Goal: Find specific page/section: Find specific page/section

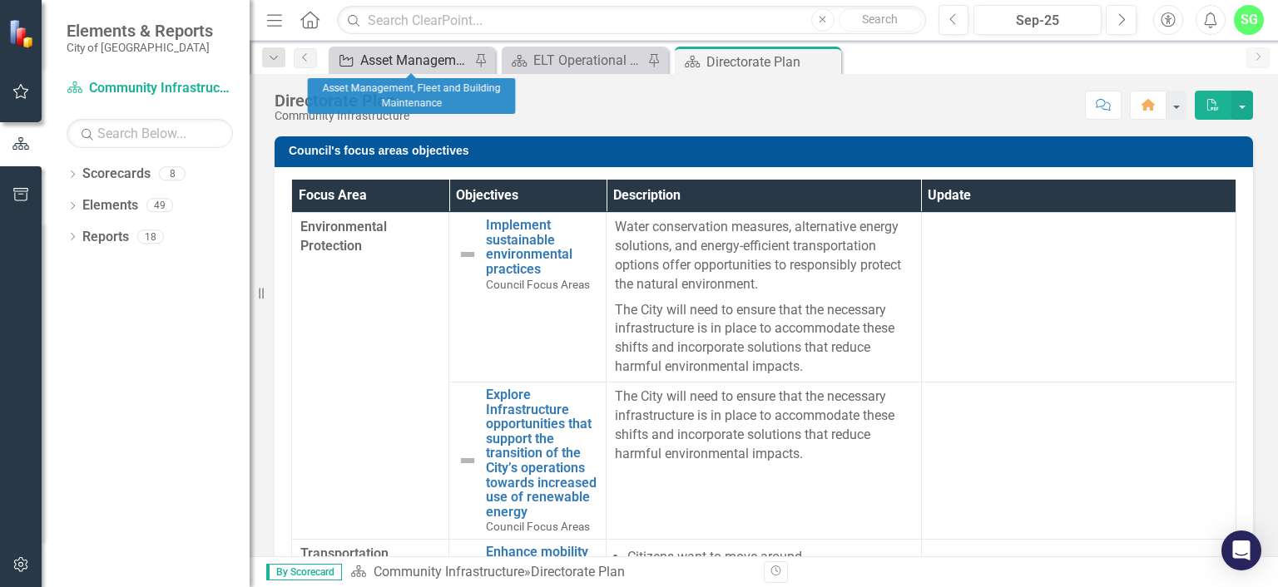
click at [413, 66] on div "Asset Management, Fleet and Building Maintenance" at bounding box center [415, 60] width 110 height 21
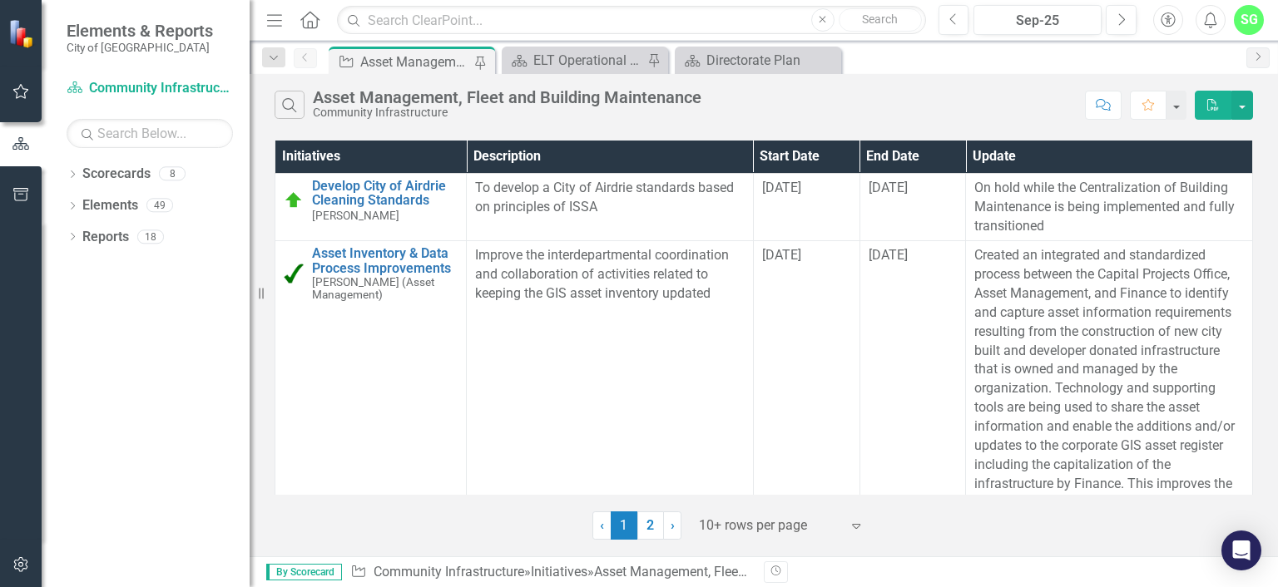
click at [310, 157] on th "Initiatives" at bounding box center [370, 157] width 191 height 32
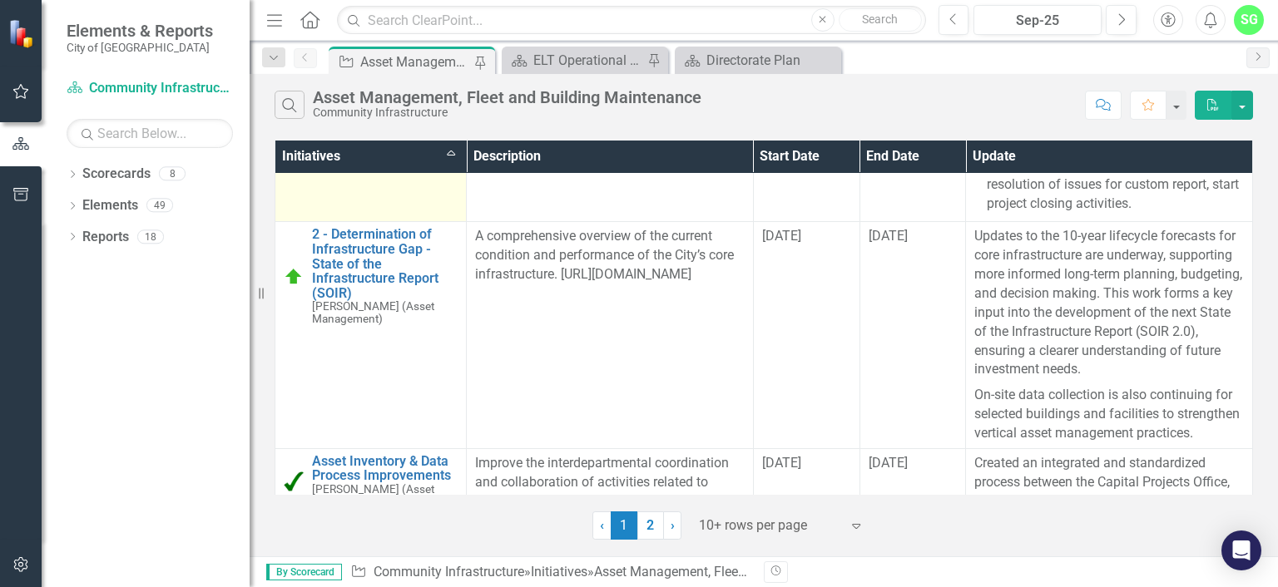
scroll to position [166, 0]
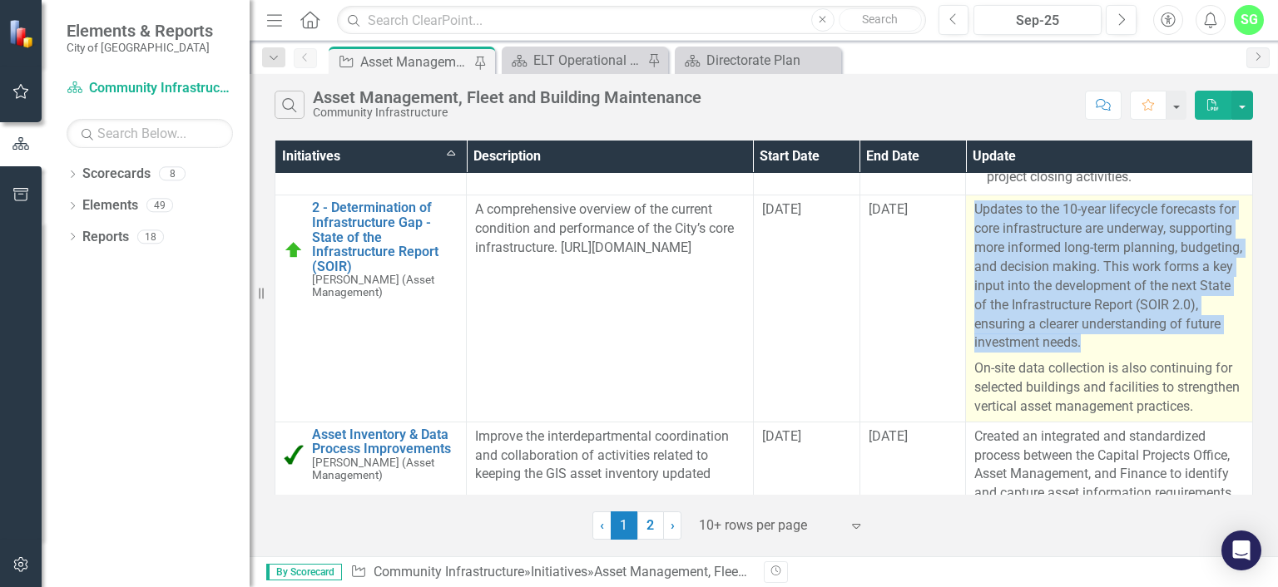
drag, startPoint x: 965, startPoint y: 209, endPoint x: 1171, endPoint y: 343, distance: 246.0
click at [1171, 343] on p "Updates to the 10-year lifecycle forecasts for core infrastructure are underway…" at bounding box center [1109, 278] width 270 height 156
copy p "Updates to the 10-year lifecycle forecasts for core infrastructure are underway…"
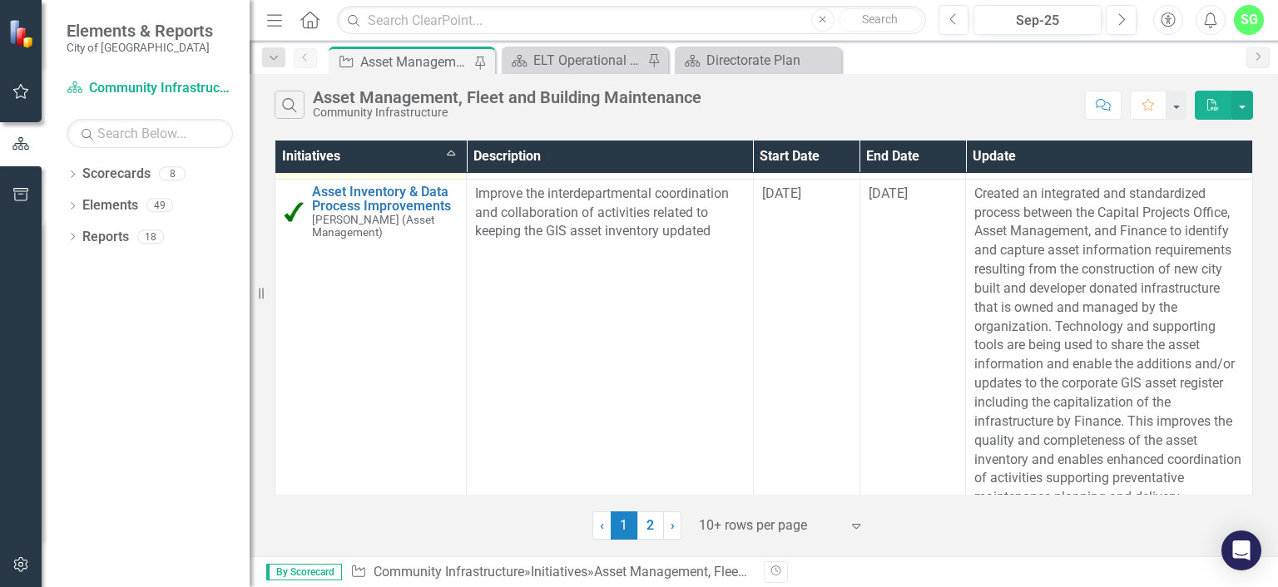
scroll to position [199, 0]
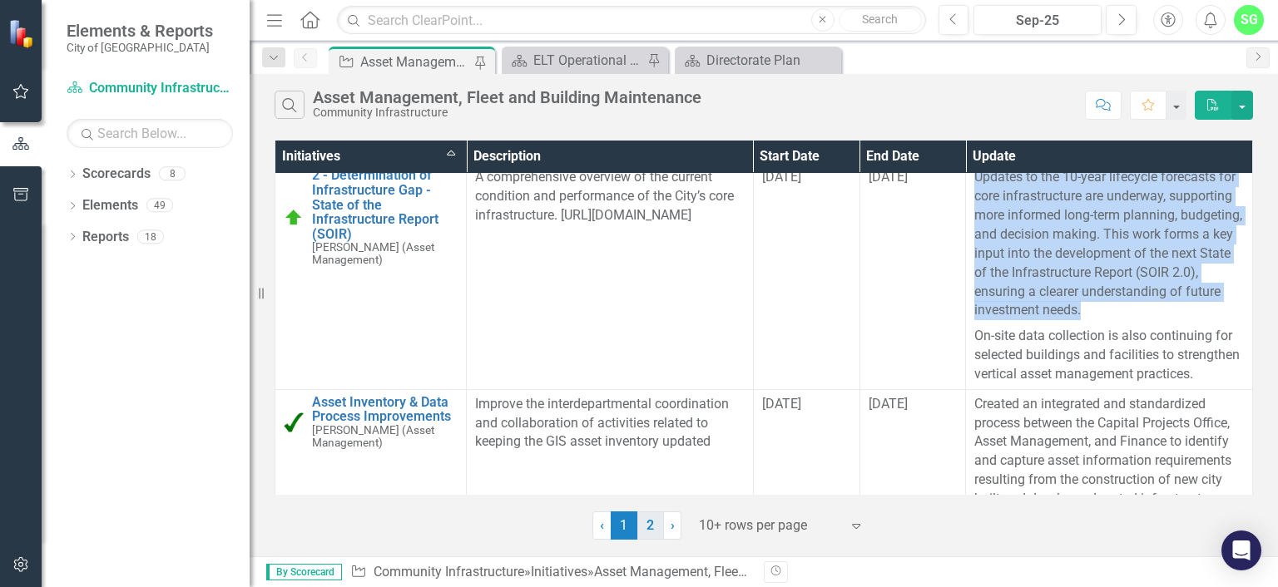
click at [643, 525] on link "2" at bounding box center [650, 526] width 27 height 28
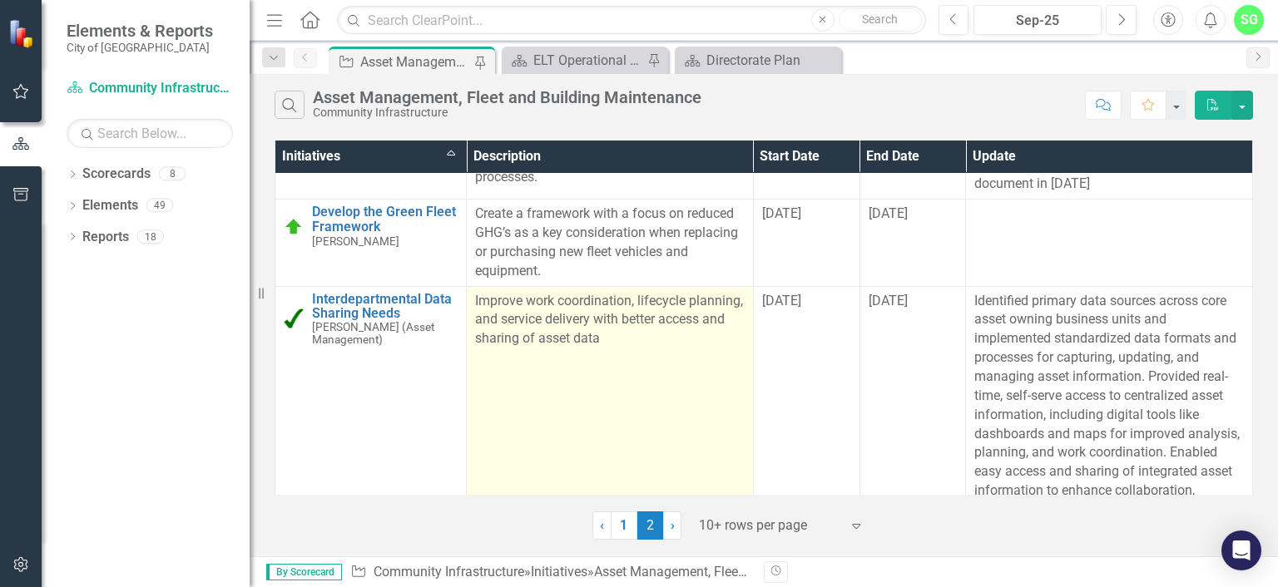
scroll to position [0, 0]
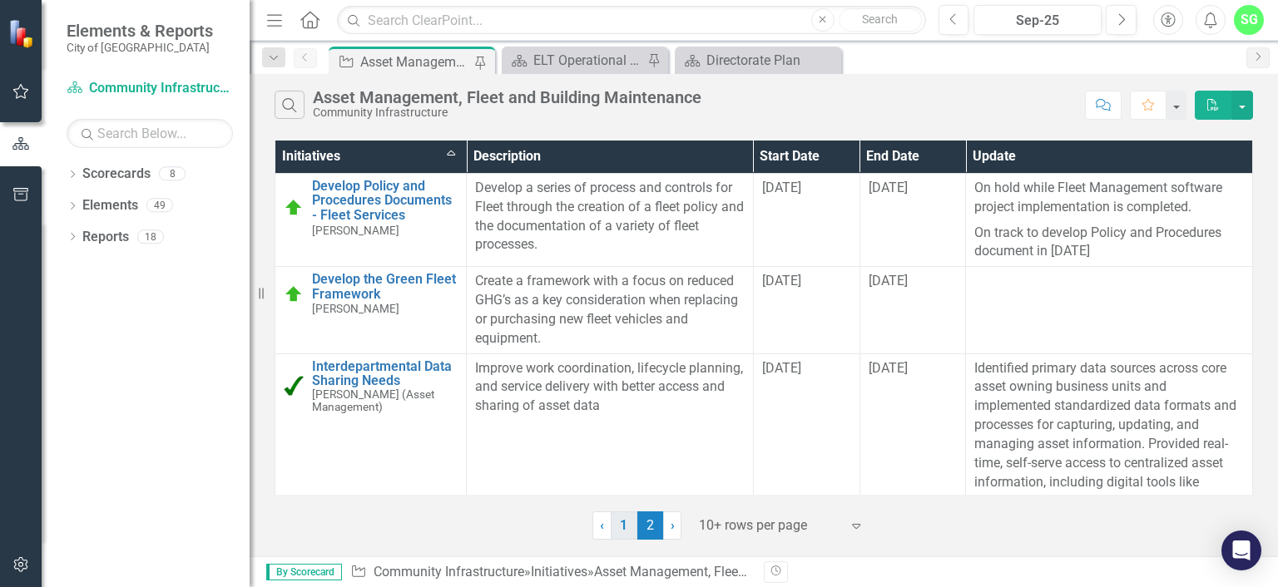
click at [622, 527] on link "1" at bounding box center [624, 526] width 27 height 28
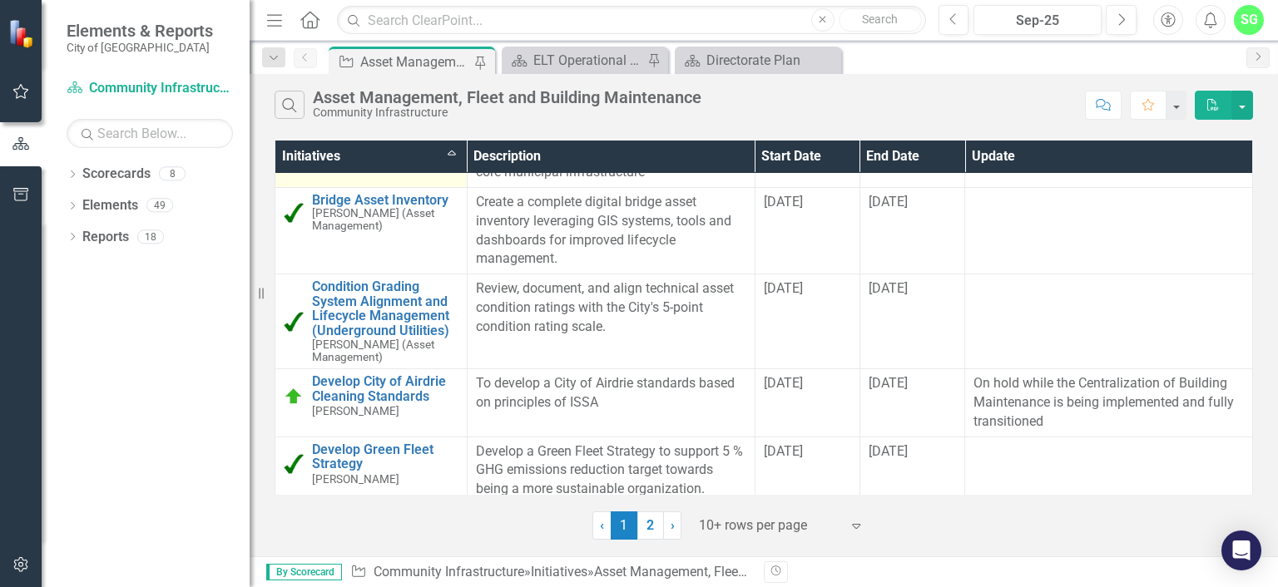
scroll to position [992, 0]
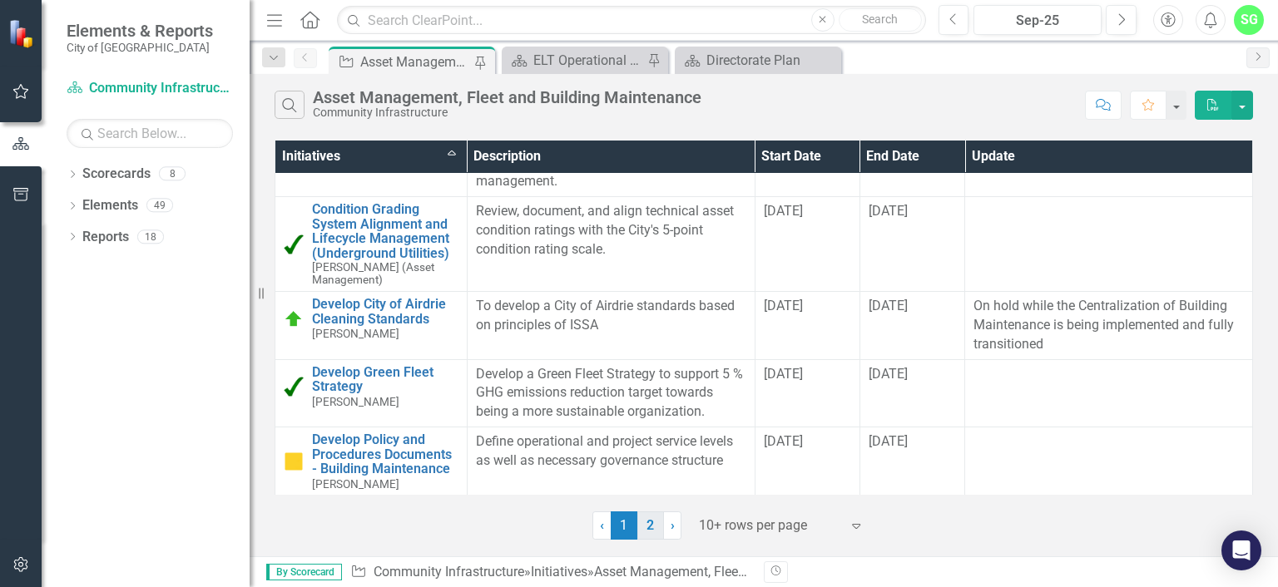
click at [652, 528] on link "2" at bounding box center [650, 526] width 27 height 28
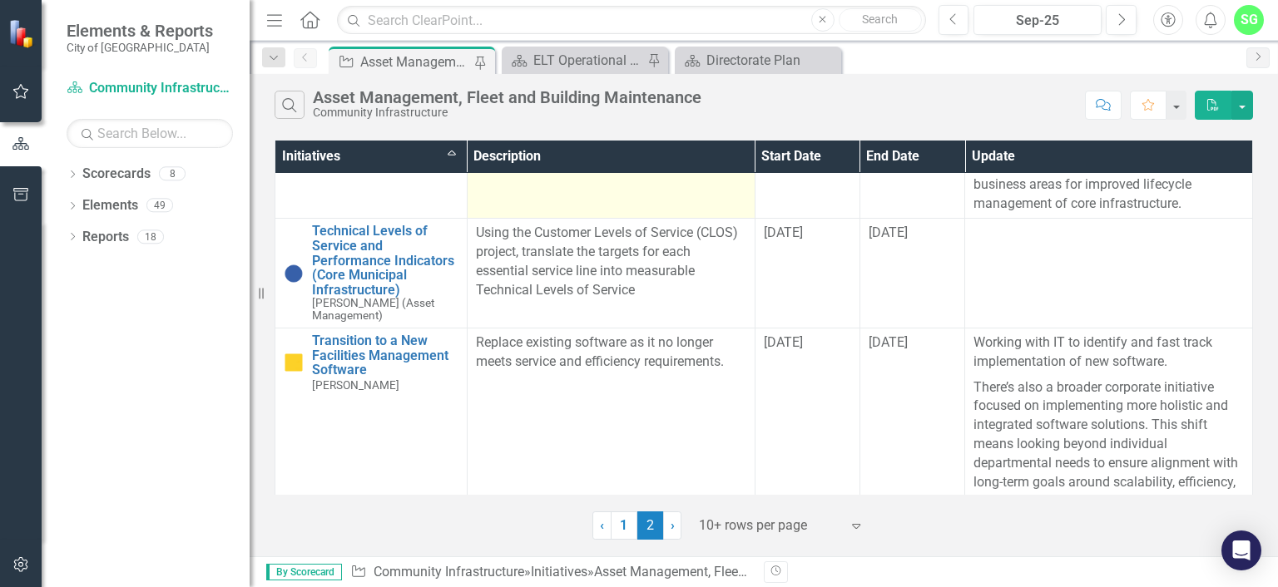
scroll to position [416, 0]
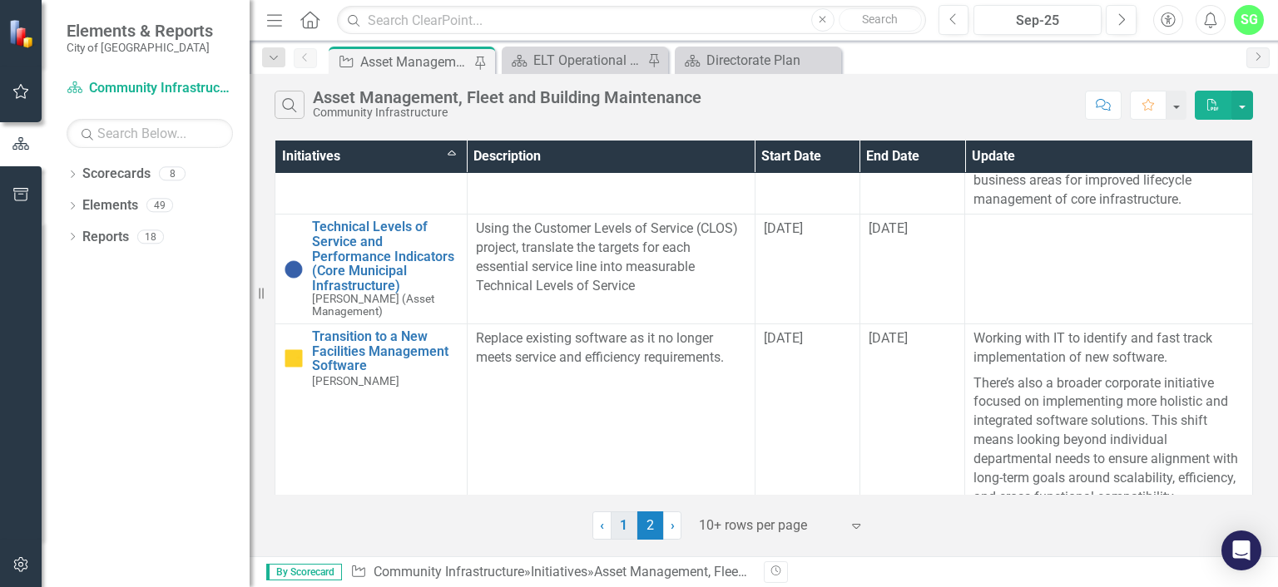
click at [617, 528] on link "1" at bounding box center [624, 526] width 27 height 28
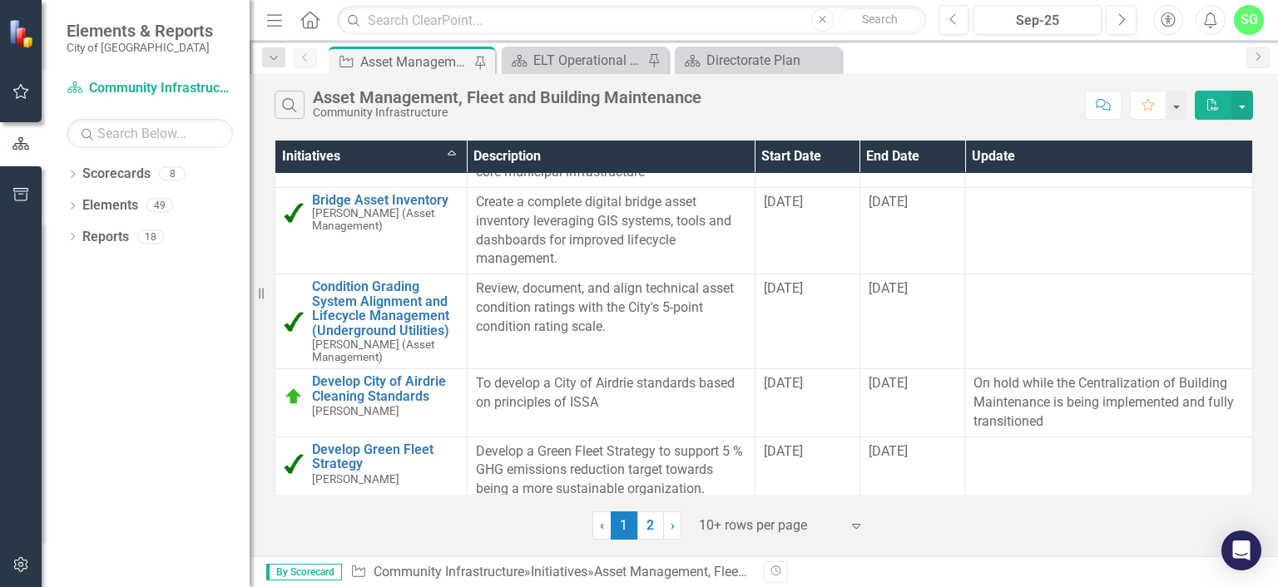
scroll to position [992, 0]
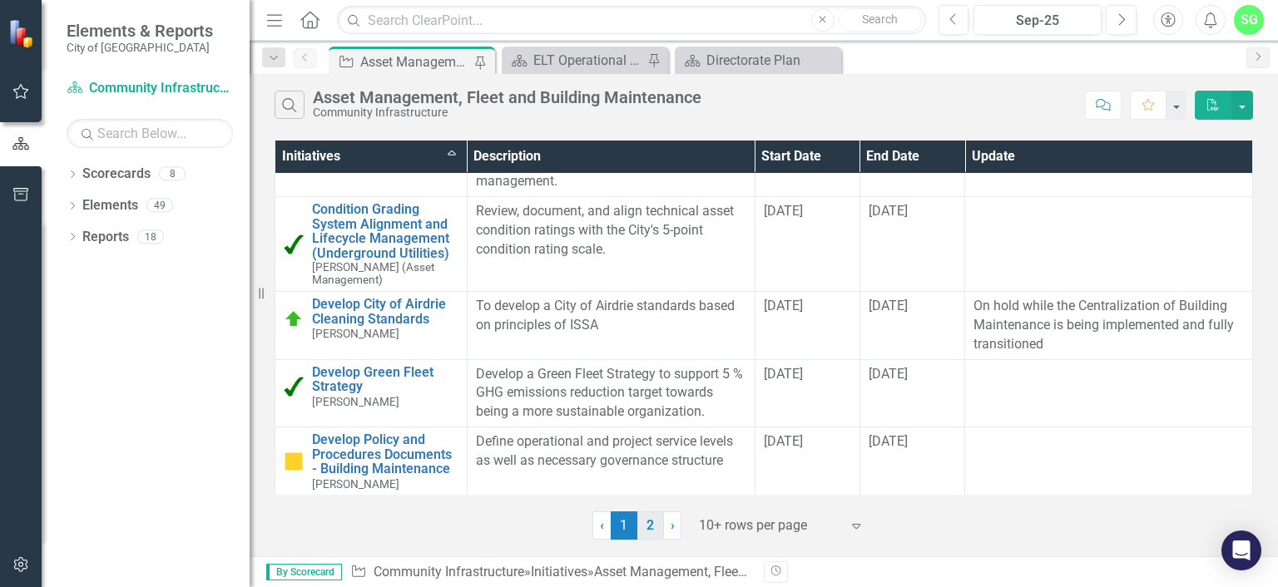
click at [647, 523] on link "2" at bounding box center [650, 526] width 27 height 28
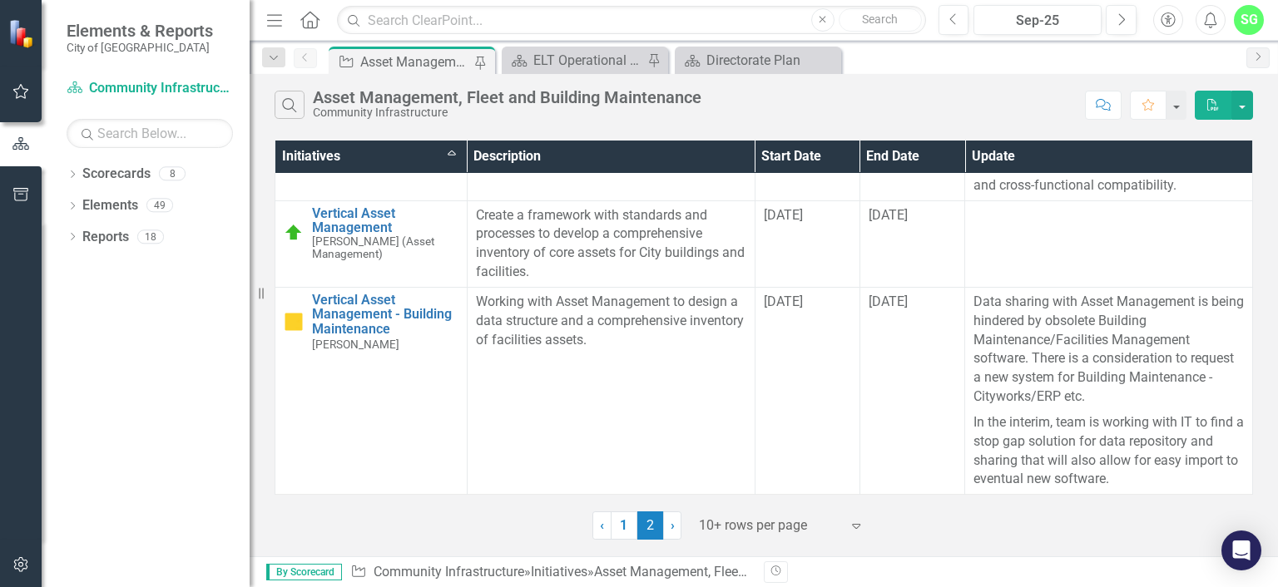
scroll to position [0, 0]
